Goal: Purchase product/service

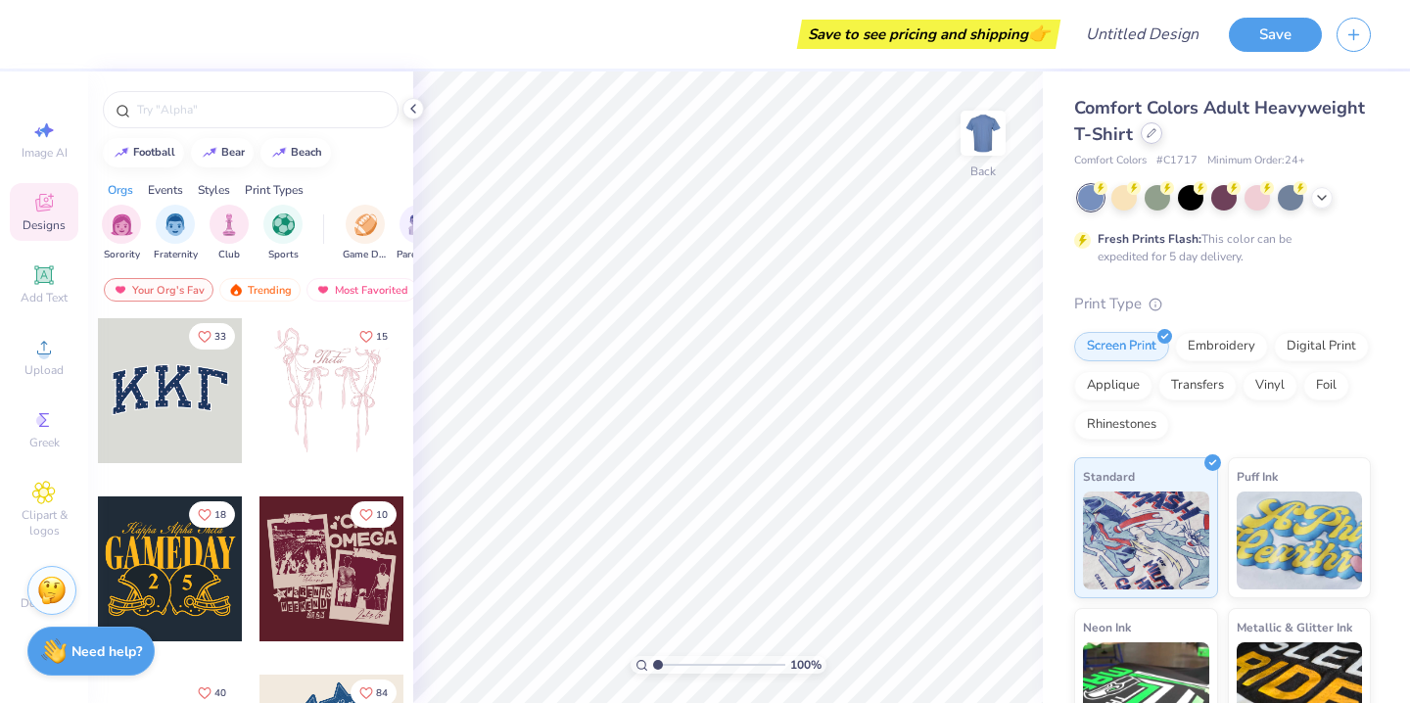
click at [1148, 137] on icon at bounding box center [1152, 133] width 8 height 8
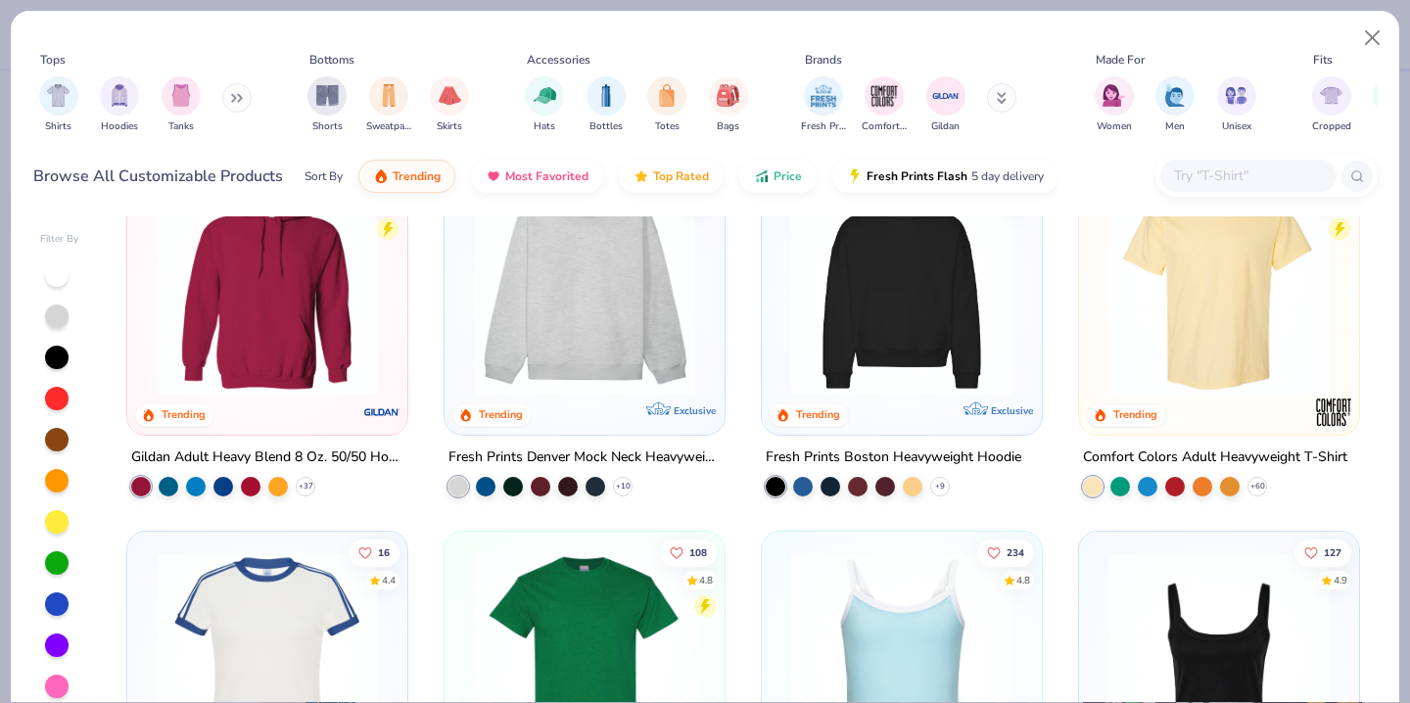
scroll to position [58, 0]
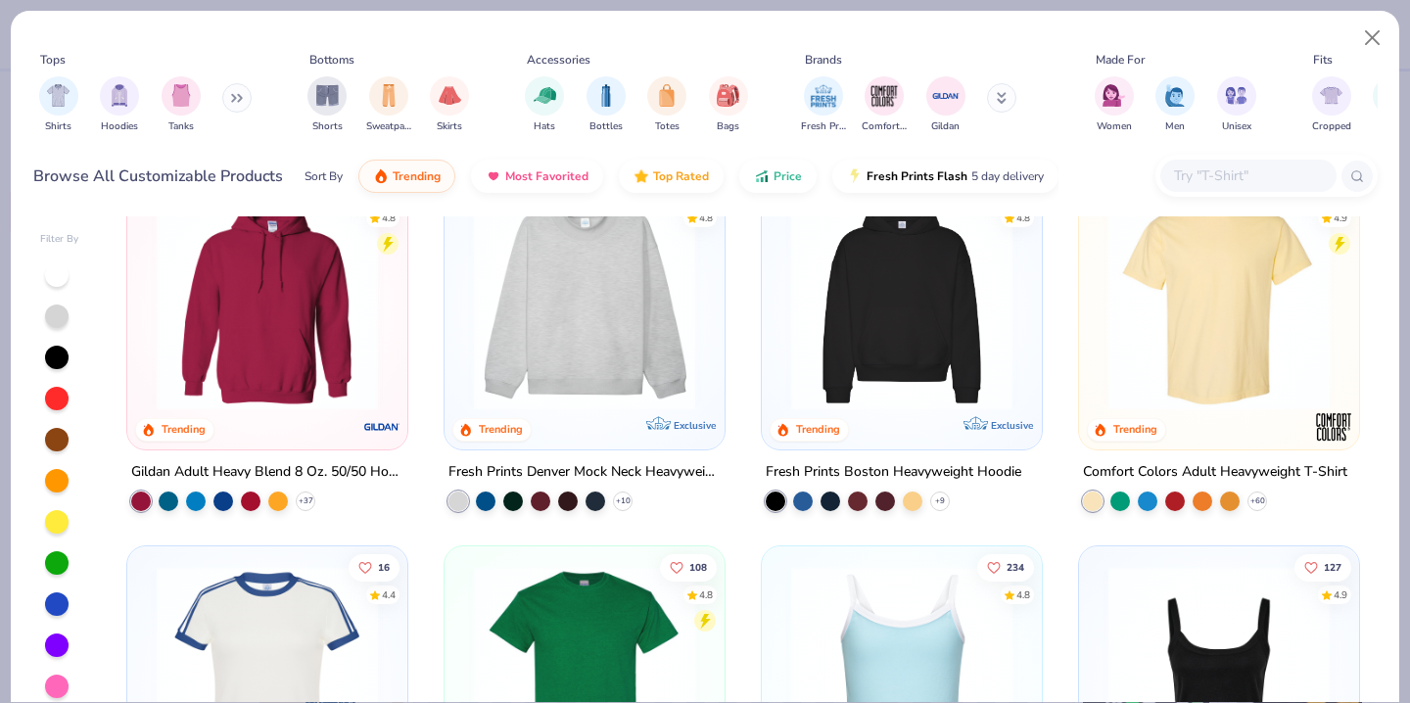
click at [642, 360] on img at bounding box center [584, 299] width 241 height 221
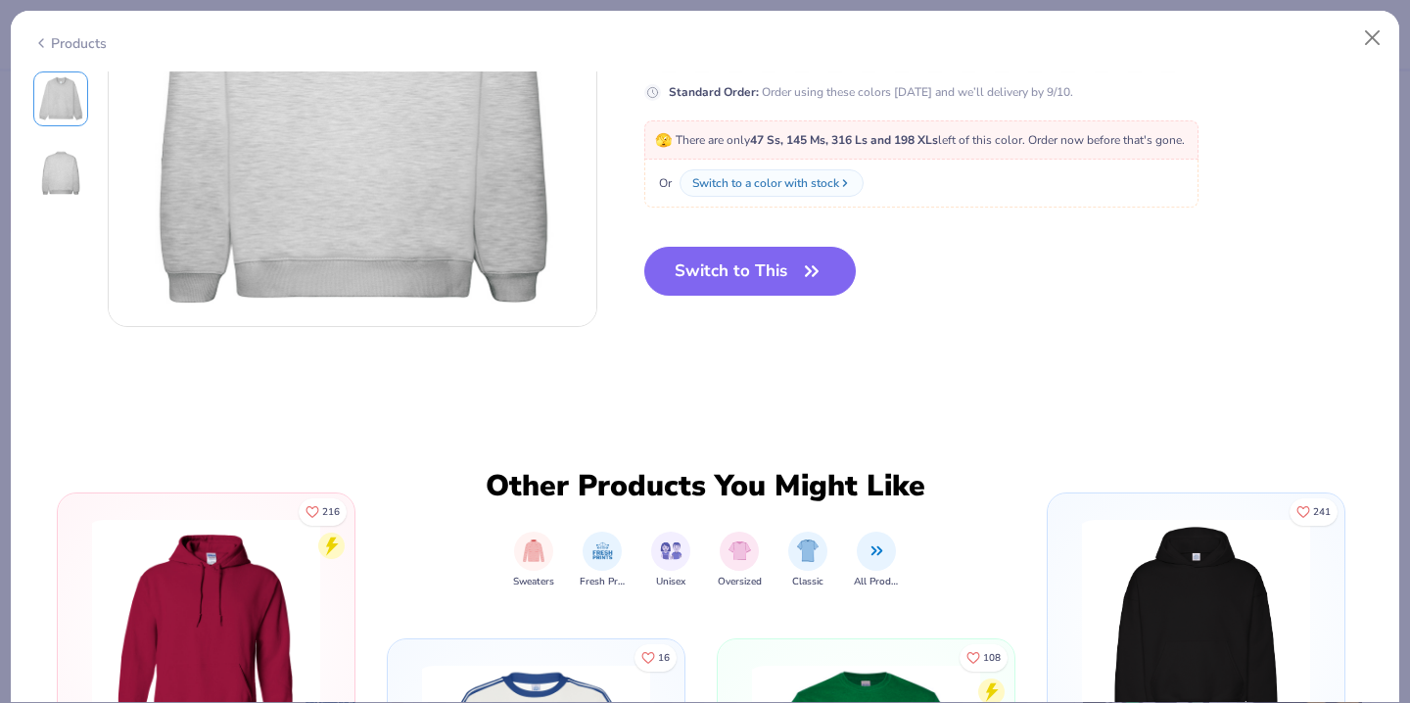
scroll to position [751, 0]
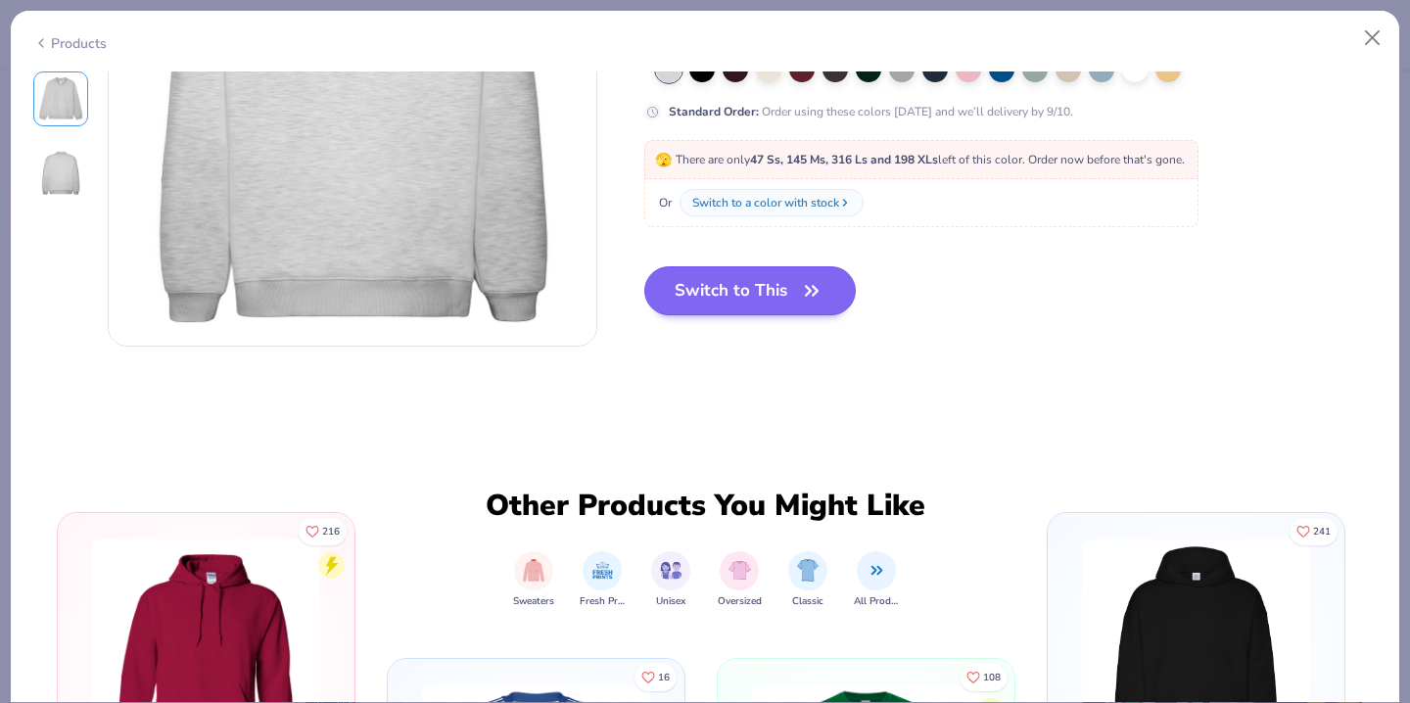
click at [793, 293] on button "Switch to This" at bounding box center [750, 290] width 212 height 49
type textarea "x"
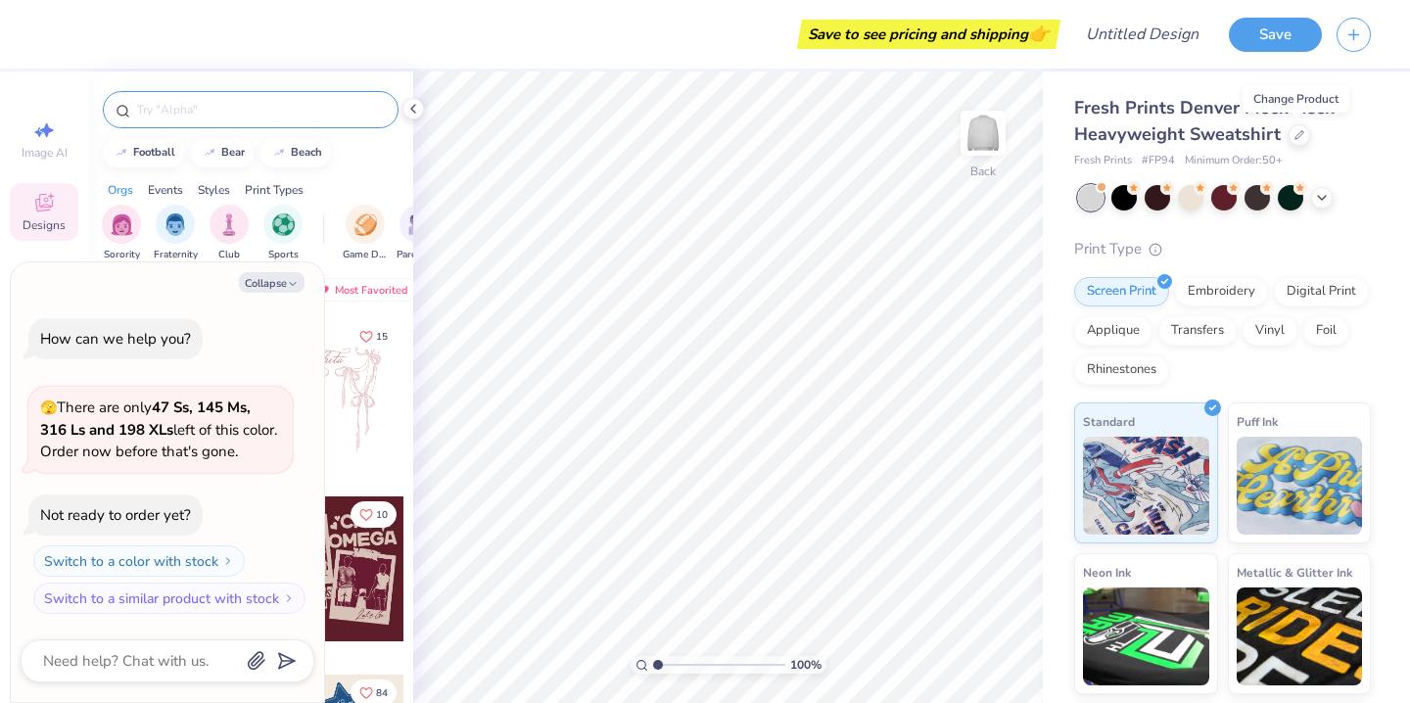
click at [257, 115] on input "text" at bounding box center [260, 110] width 251 height 20
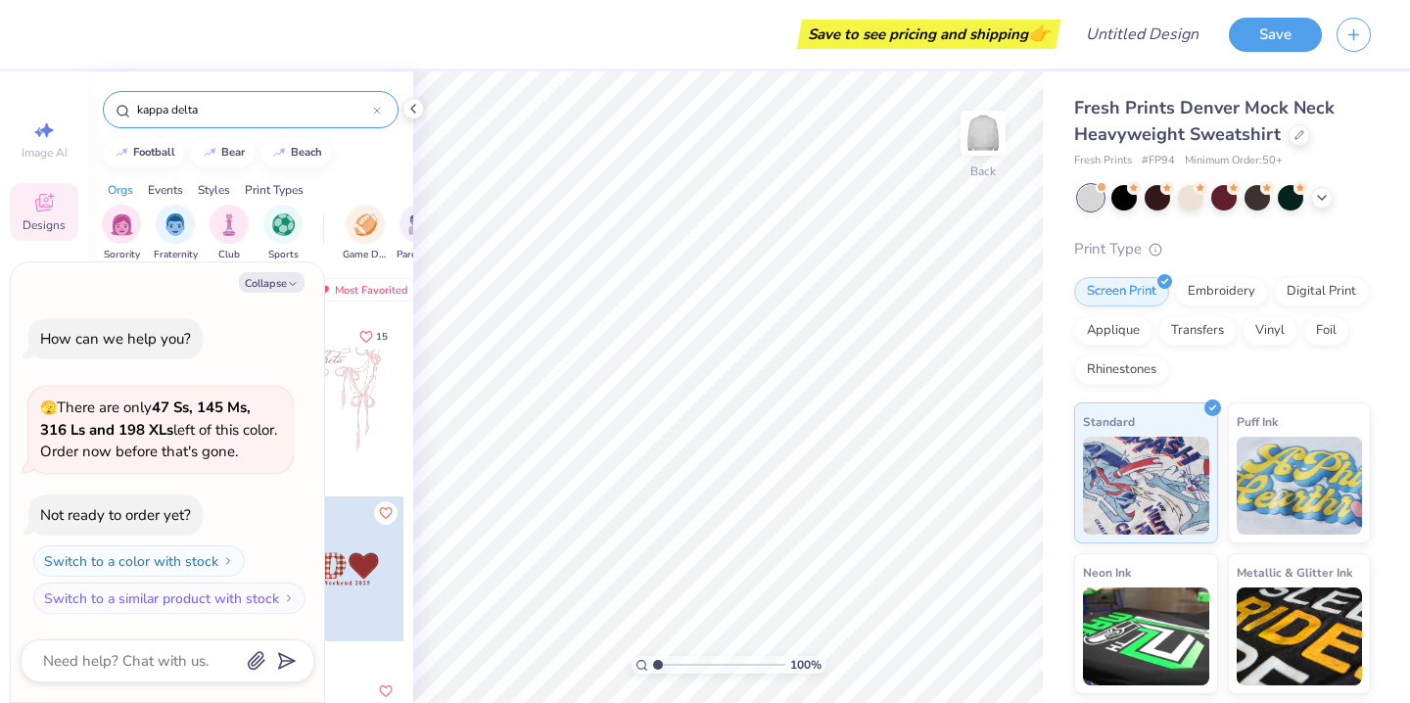
type input "kappa delta"
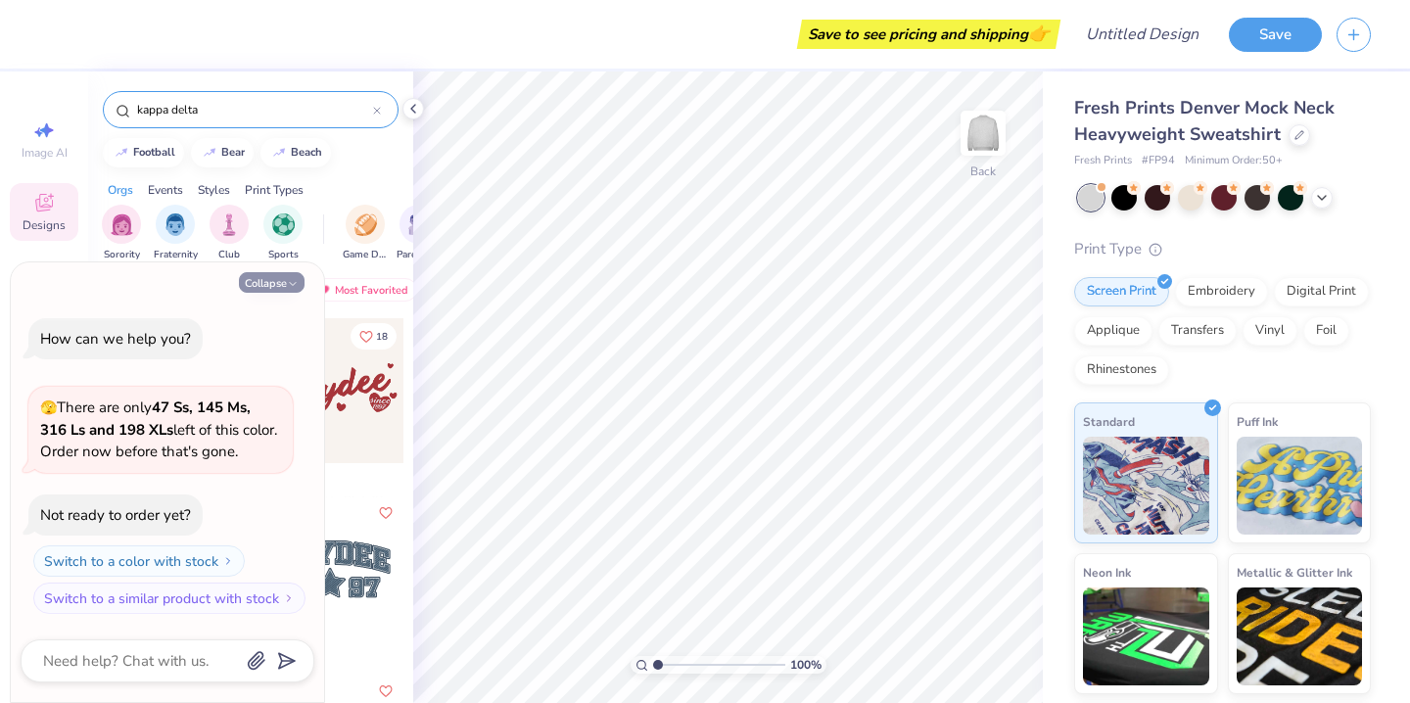
click at [284, 287] on button "Collapse" at bounding box center [272, 282] width 66 height 21
type textarea "x"
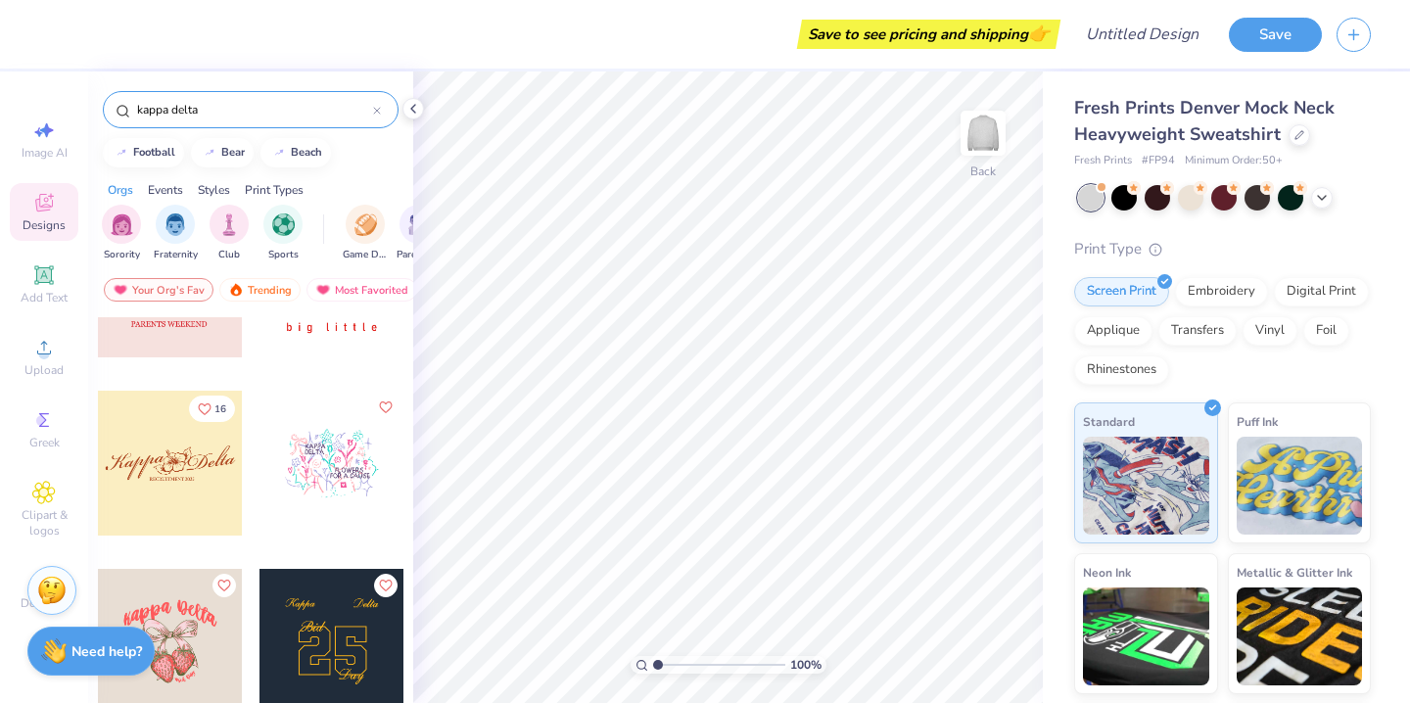
scroll to position [1374, 0]
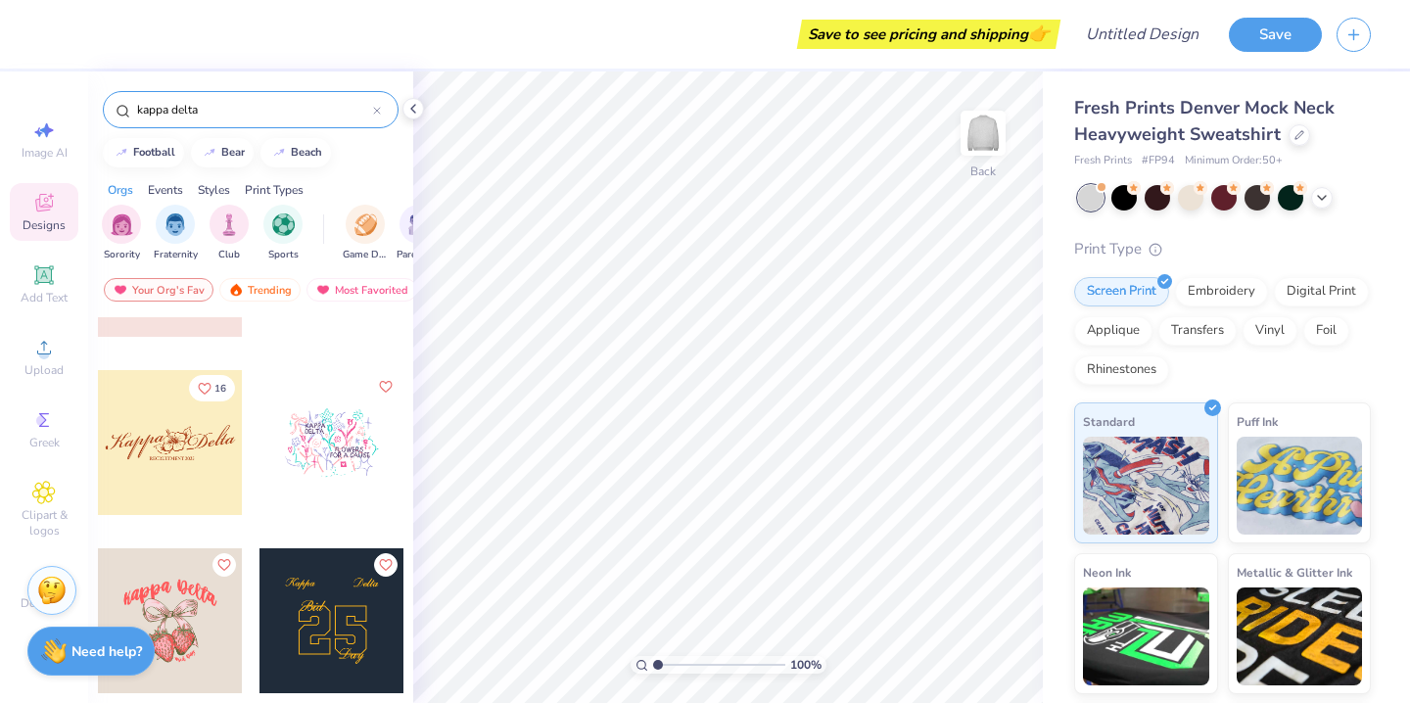
click at [177, 461] on div at bounding box center [170, 442] width 145 height 145
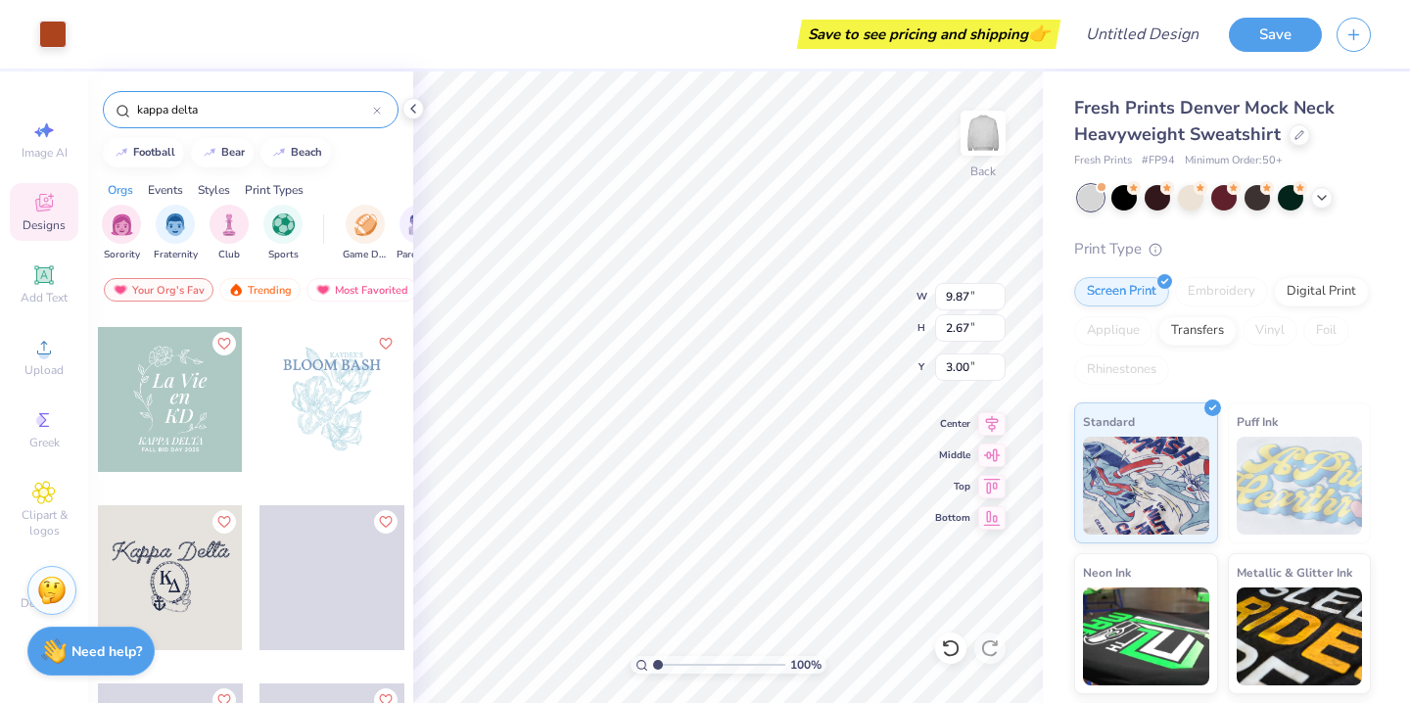
scroll to position [2481, 0]
